Goal: Navigation & Orientation: Understand site structure

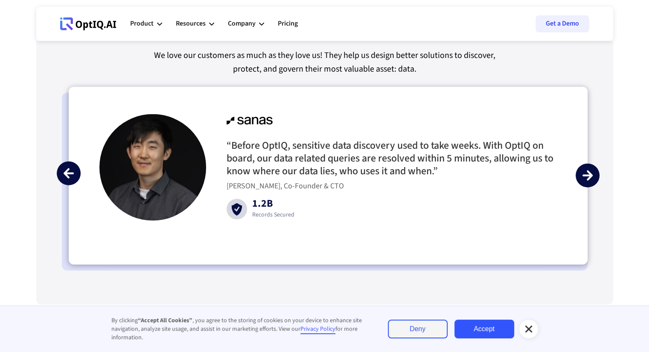
scroll to position [1962, 0]
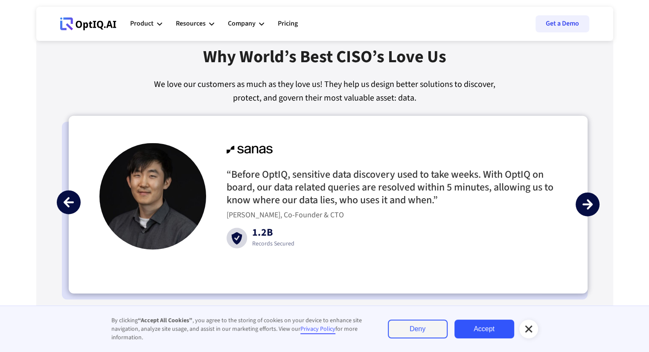
click at [594, 207] on div "next slide" at bounding box center [587, 205] width 24 height 24
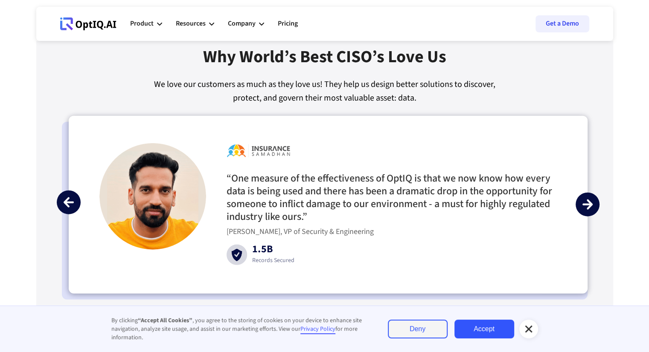
click at [594, 207] on div "next slide" at bounding box center [587, 205] width 24 height 24
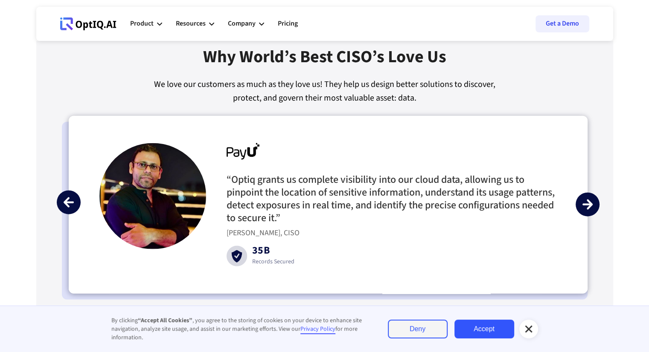
click at [594, 207] on div "next slide" at bounding box center [587, 205] width 24 height 24
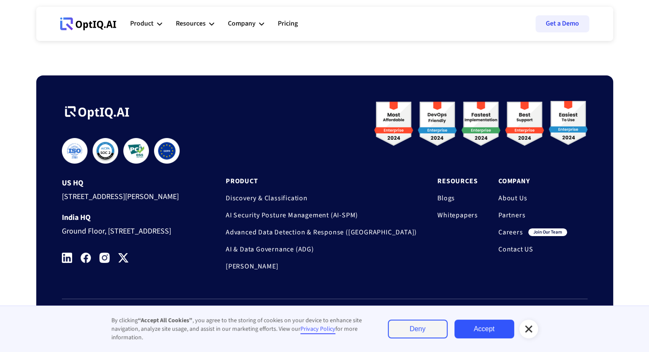
scroll to position [2843, 0]
click at [531, 330] on icon at bounding box center [528, 329] width 10 height 10
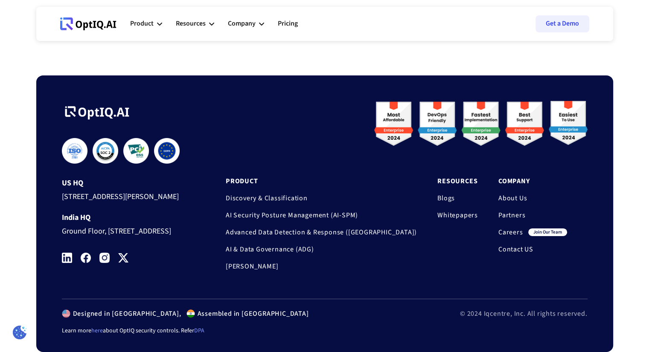
click at [515, 194] on link "About Us" at bounding box center [532, 198] width 69 height 9
click at [447, 194] on link "Blogs" at bounding box center [457, 198] width 41 height 9
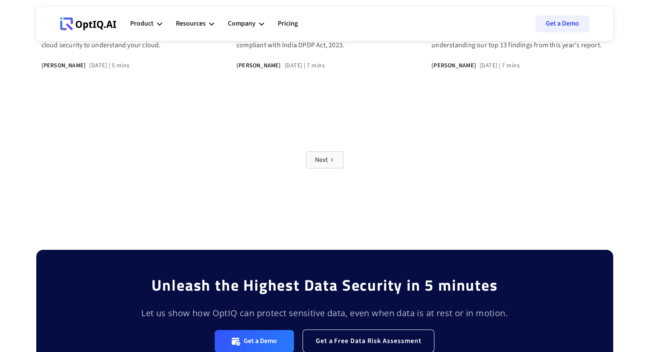
scroll to position [725, 0]
